Goal: Task Accomplishment & Management: Use online tool/utility

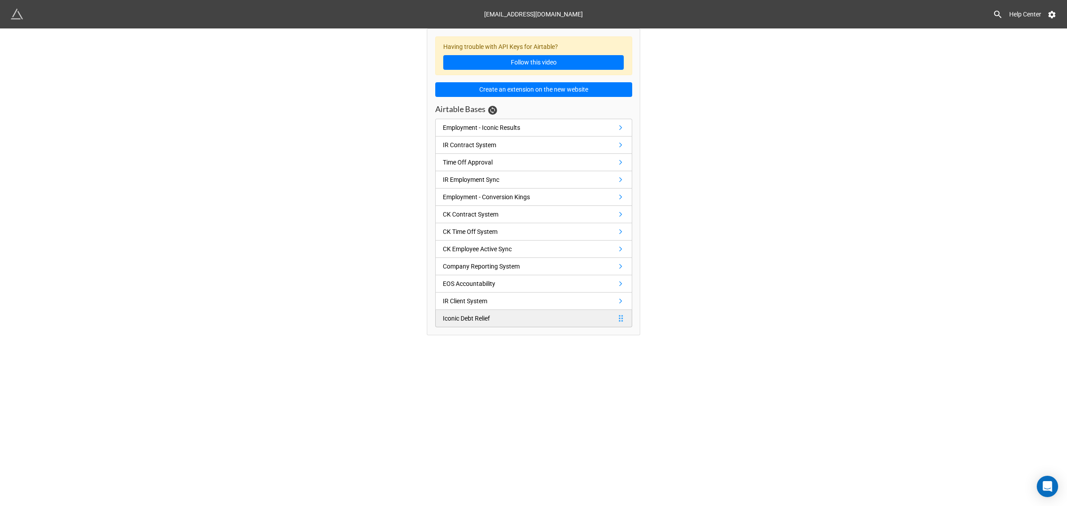
click at [478, 320] on div "Iconic Debt Relief" at bounding box center [466, 318] width 47 height 10
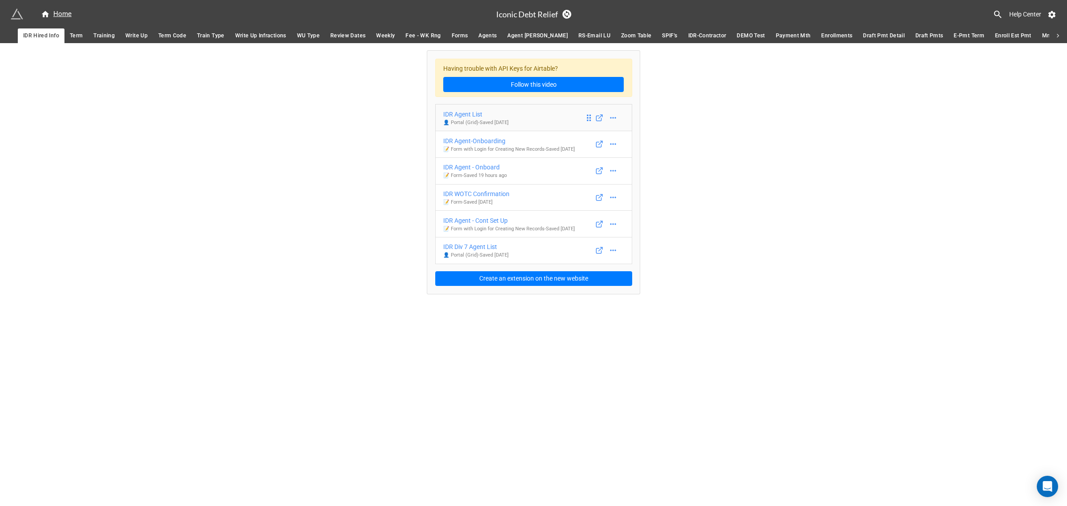
click at [484, 116] on div "IDR Agent List" at bounding box center [475, 114] width 65 height 10
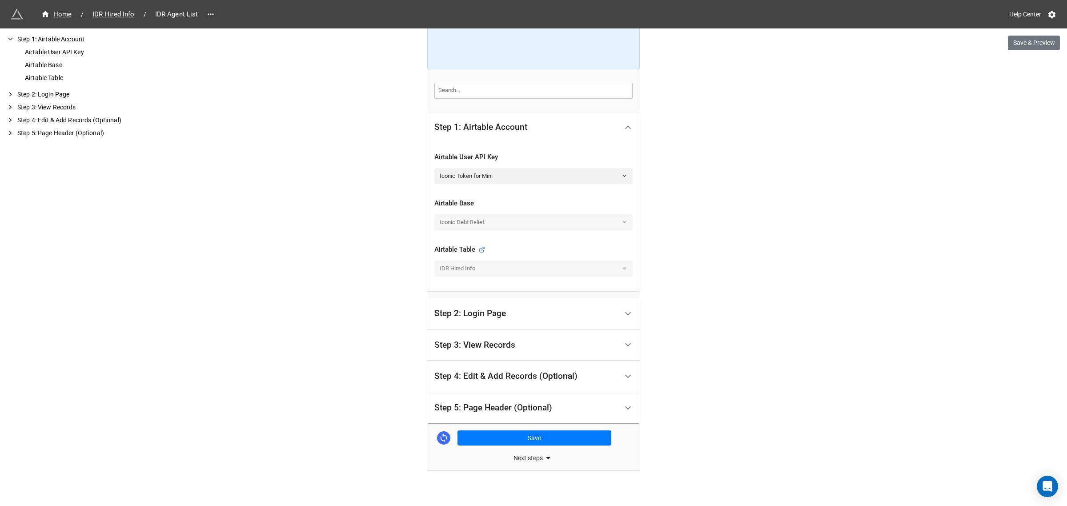
scroll to position [164, 0]
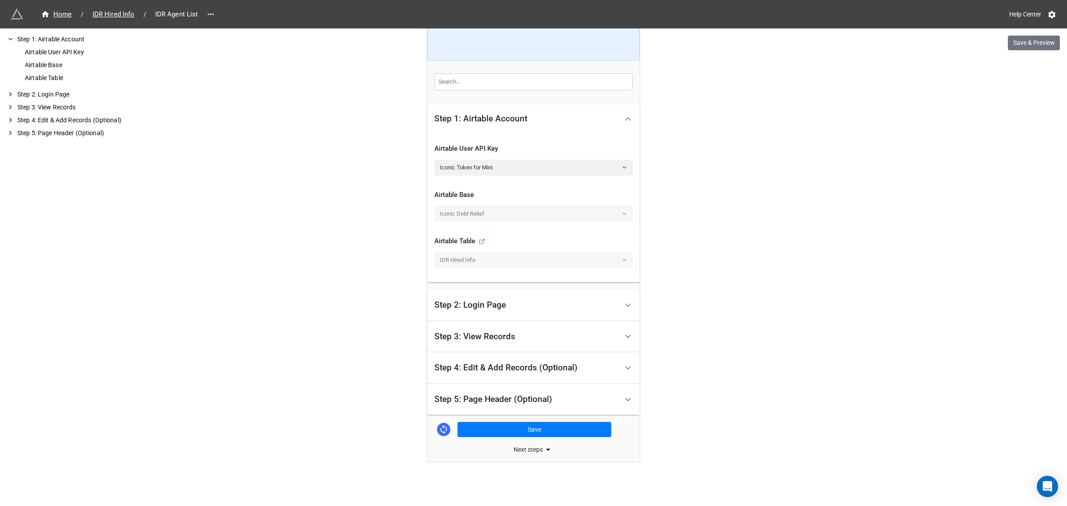
click at [507, 336] on div "Step 3: View Records" at bounding box center [474, 336] width 81 height 9
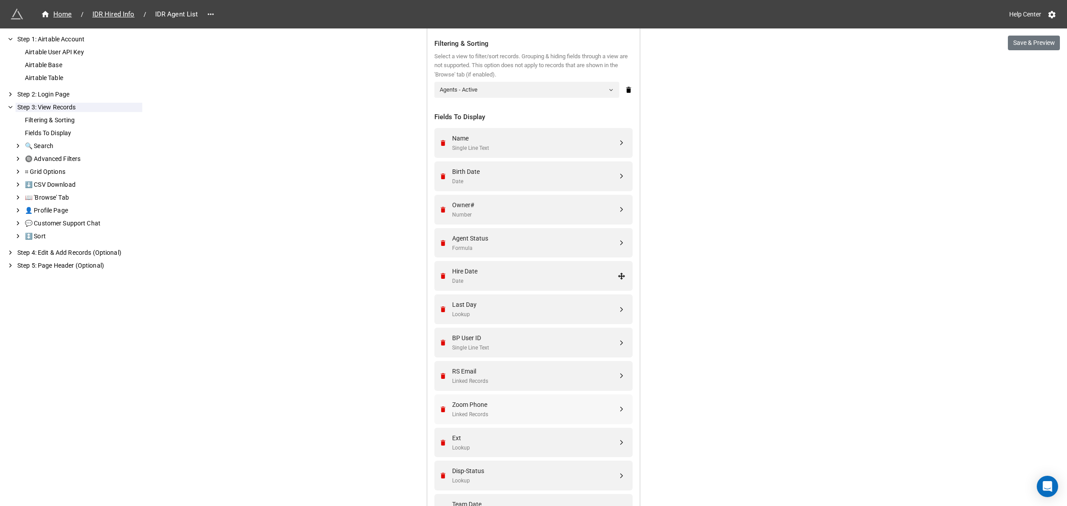
scroll to position [197, 0]
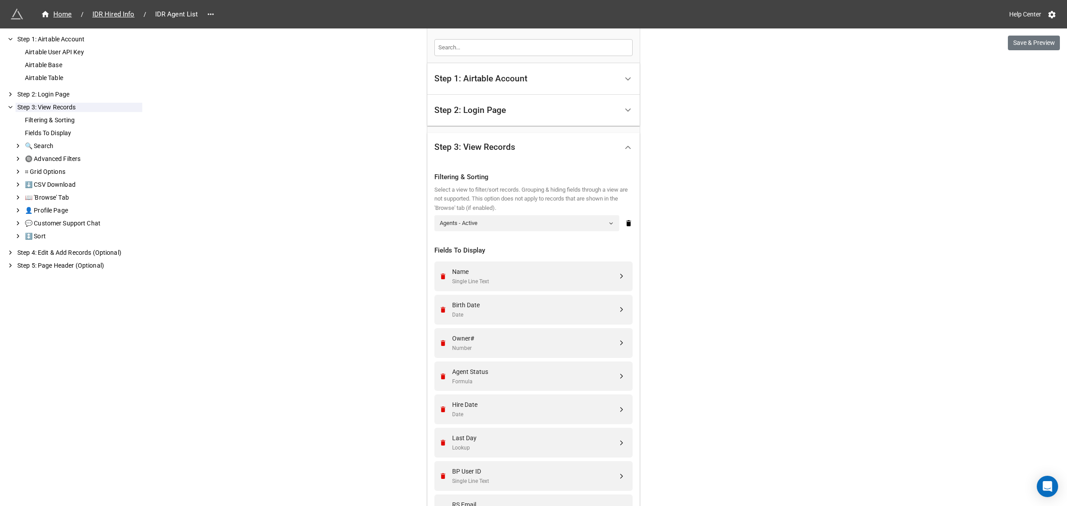
click at [493, 83] on div "Step 1: Airtable Account" at bounding box center [480, 78] width 93 height 9
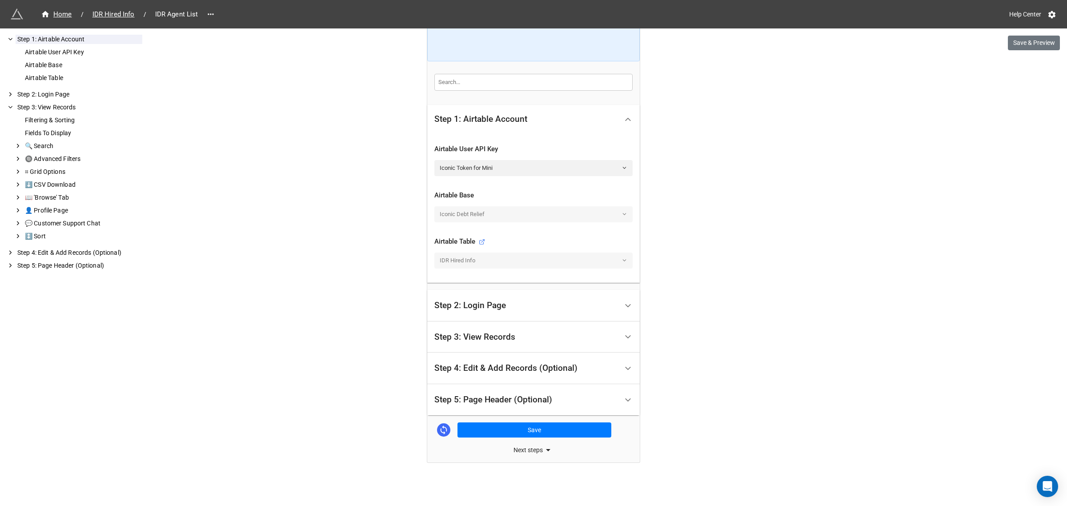
scroll to position [164, 0]
click at [1024, 42] on button "Save & Preview" at bounding box center [1034, 43] width 52 height 15
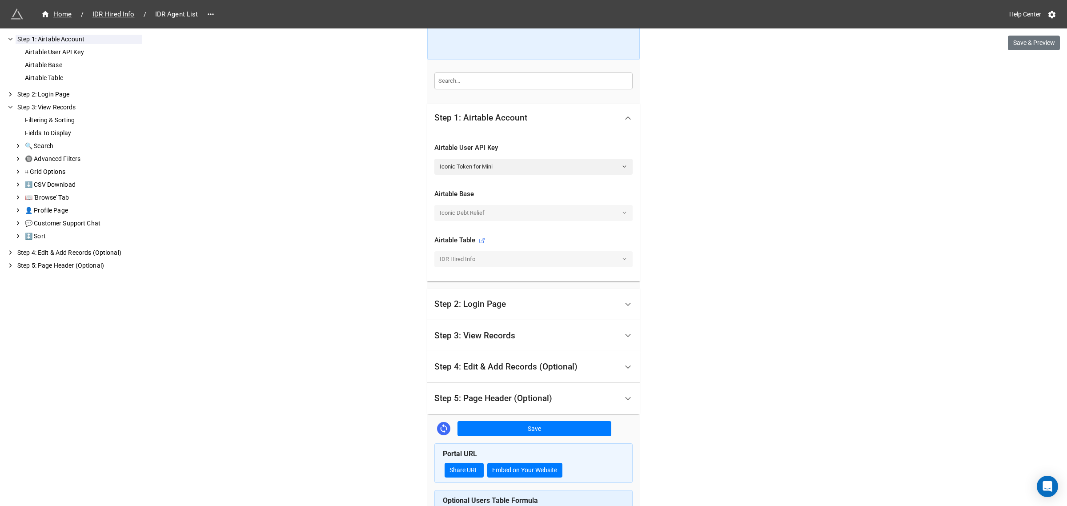
click at [475, 338] on div "Step 3: View Records" at bounding box center [474, 335] width 81 height 9
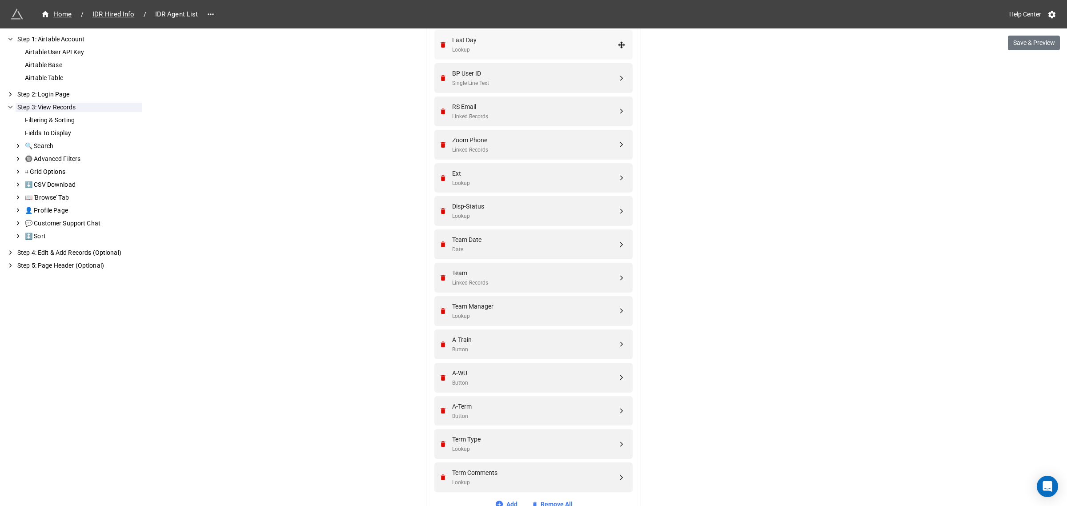
scroll to position [630, 0]
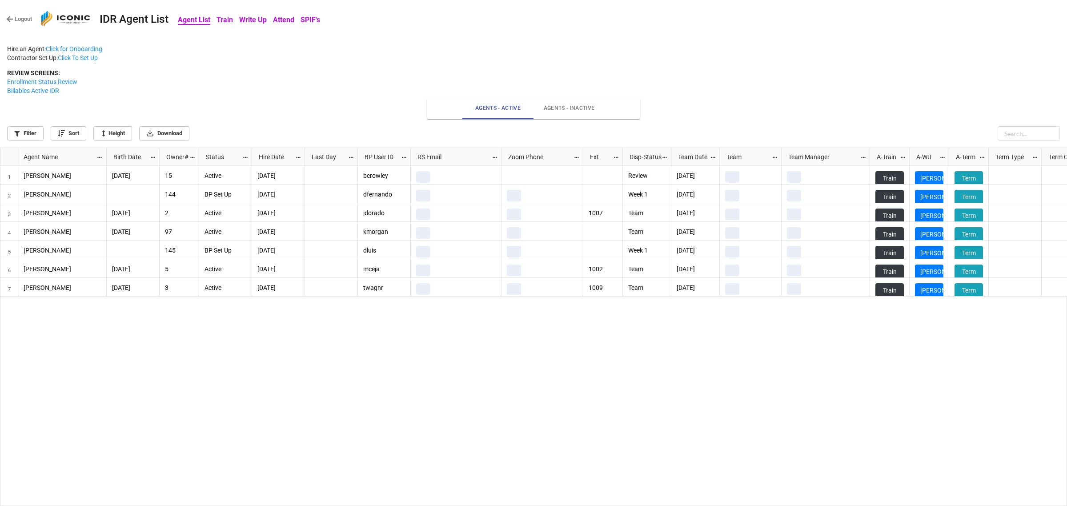
scroll to position [353, 1061]
